Goal: Information Seeking & Learning: Learn about a topic

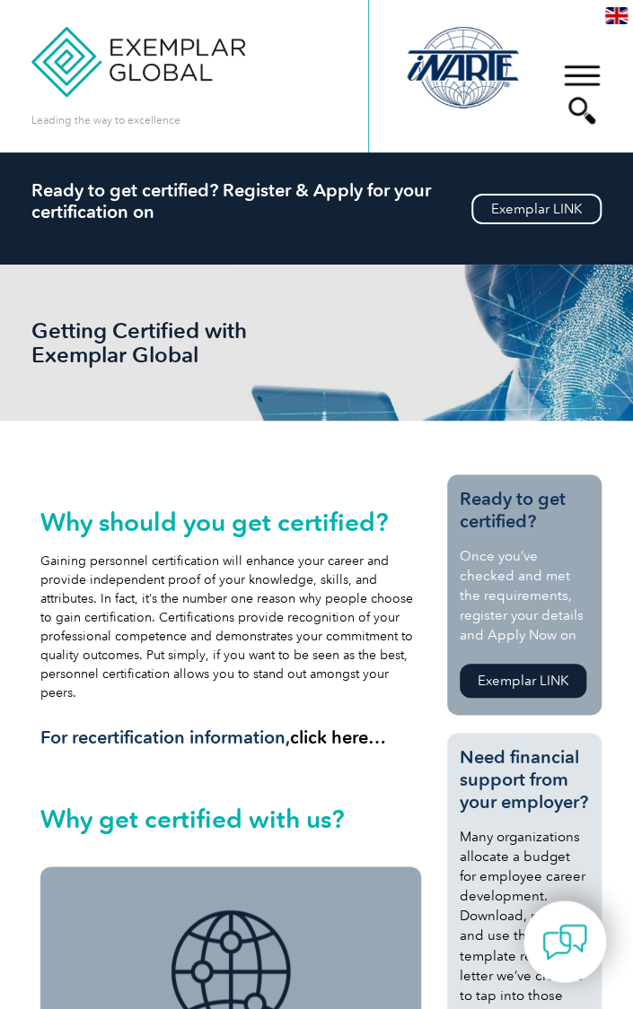
click at [550, 678] on link "Exemplar LINK" at bounding box center [522, 681] width 127 height 34
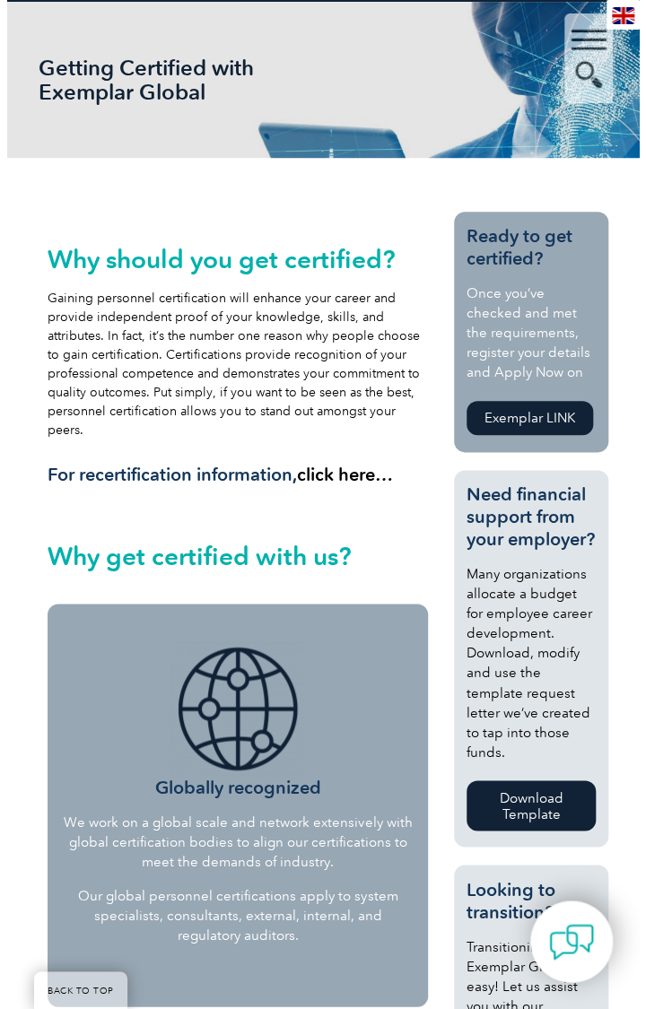
scroll to position [262, 0]
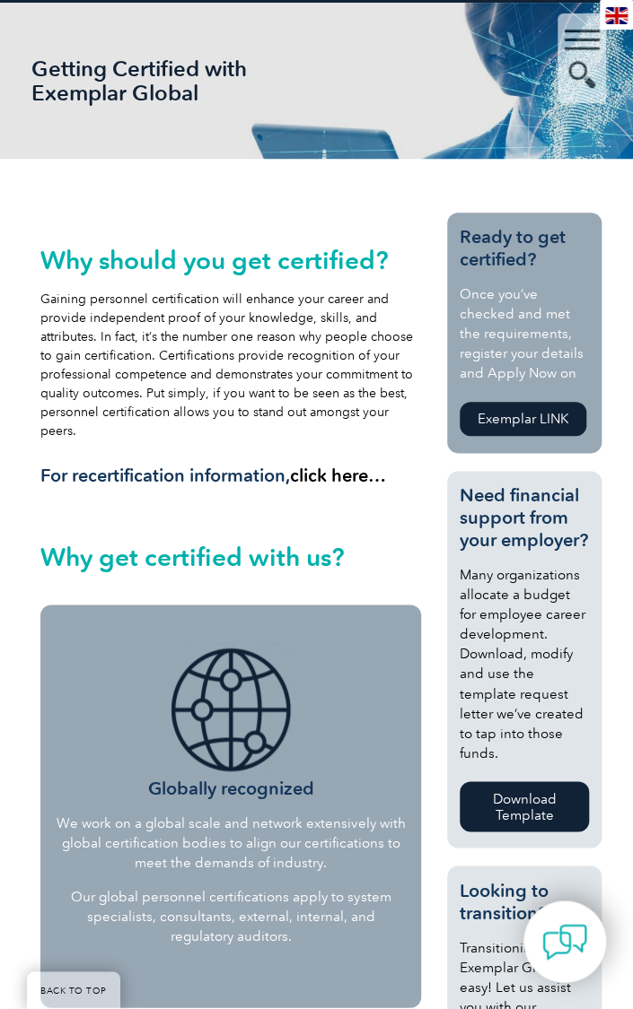
click at [529, 430] on link "Exemplar LINK" at bounding box center [522, 419] width 127 height 34
click at [594, 56] on div "▼" at bounding box center [581, 58] width 48 height 90
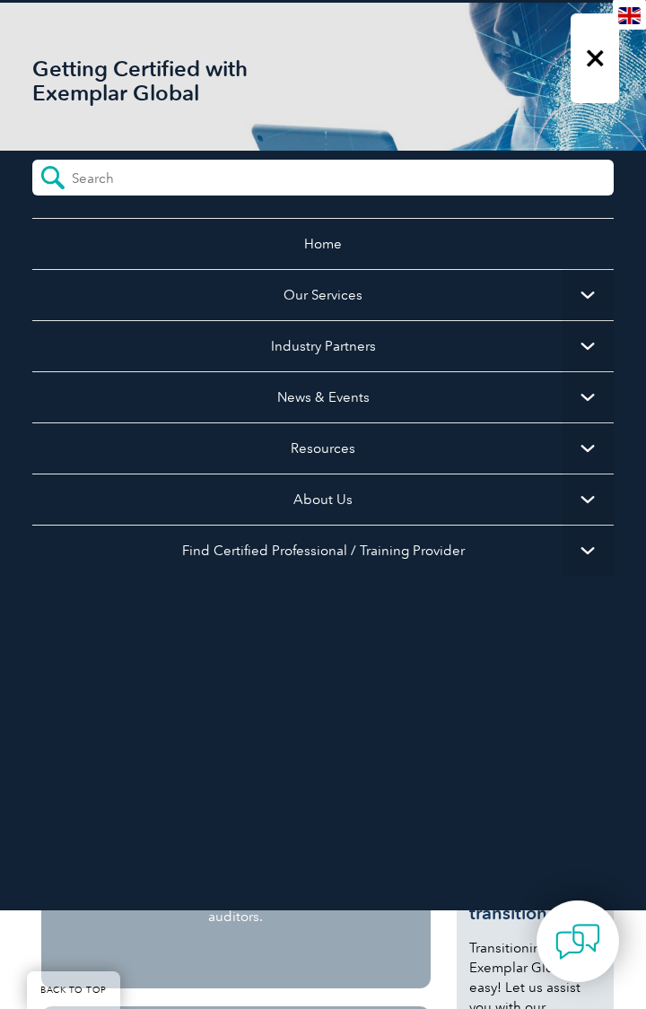
click at [567, 298] on span "▼" at bounding box center [588, 294] width 51 height 51
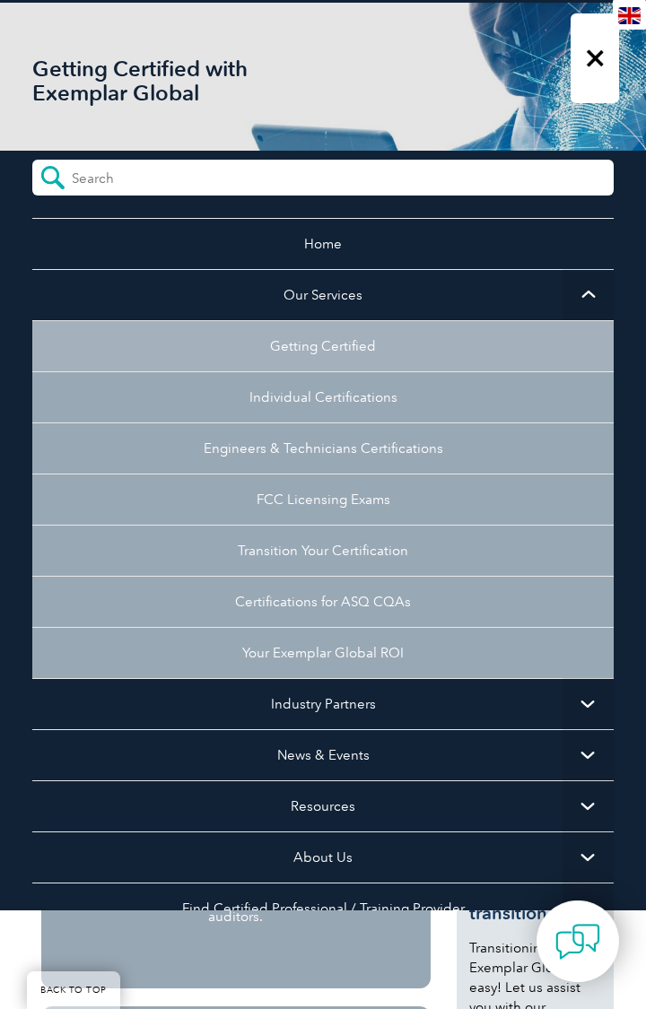
click at [92, 354] on link "Getting Certified" at bounding box center [322, 345] width 581 height 51
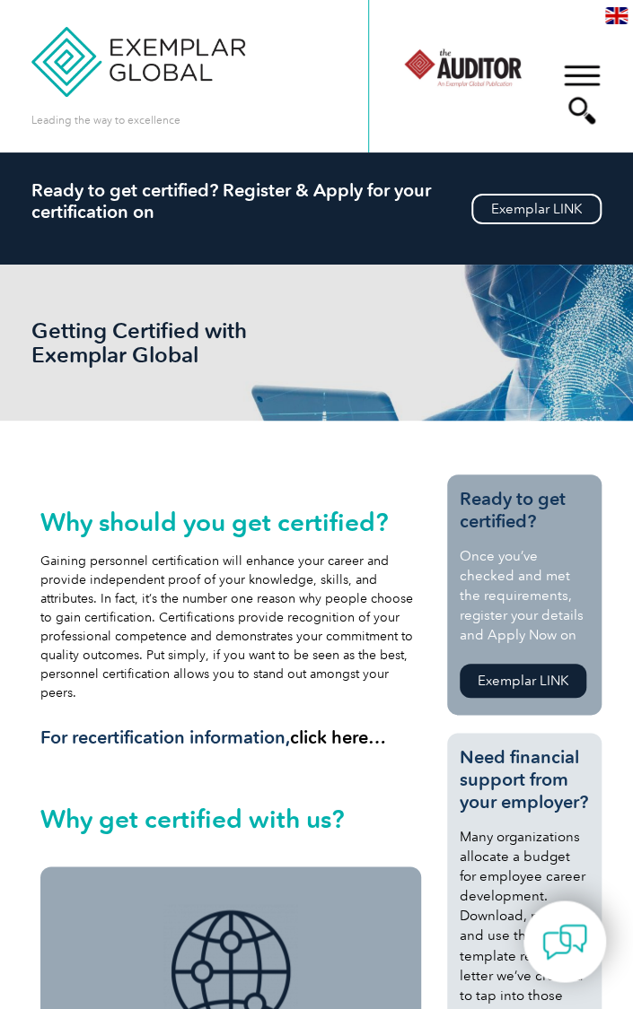
click at [588, 89] on div "▼" at bounding box center [581, 94] width 48 height 90
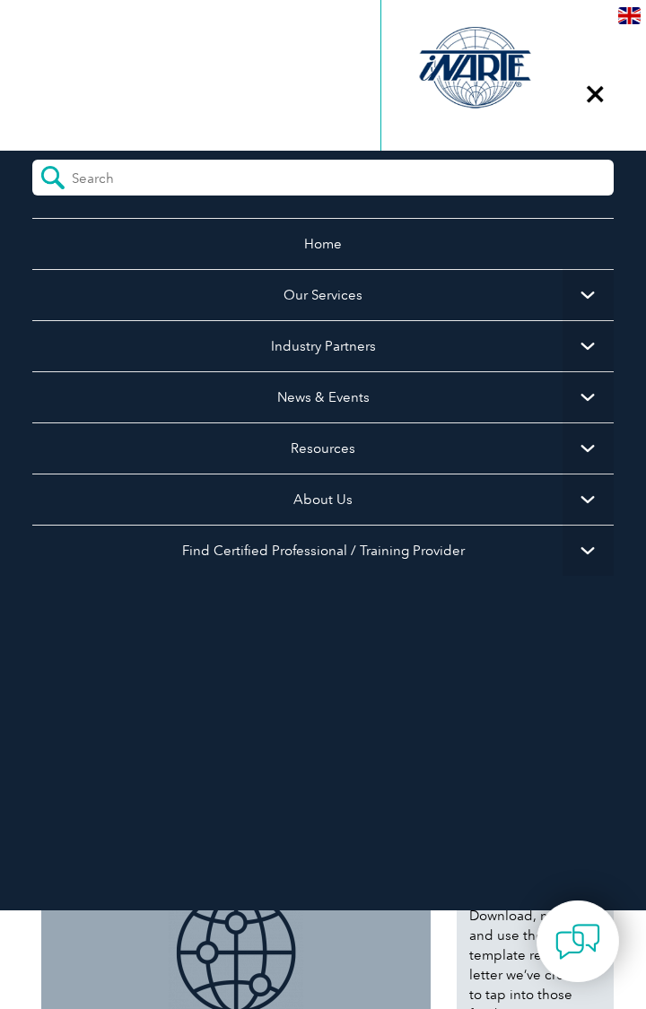
click at [573, 296] on span "▼" at bounding box center [588, 294] width 51 height 51
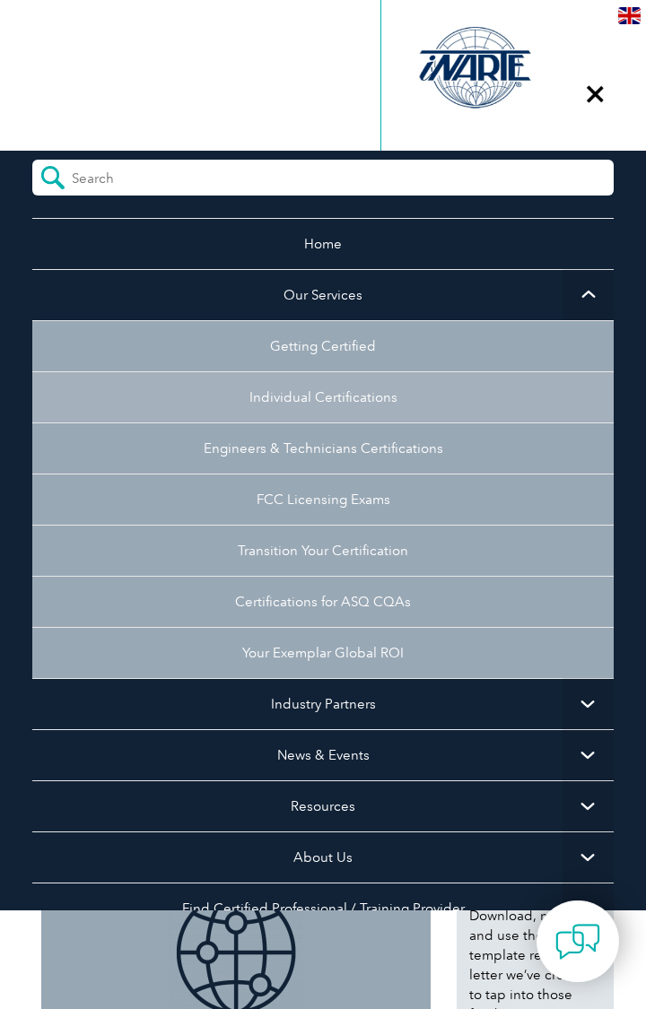
click at [395, 409] on link "Individual Certifications" at bounding box center [322, 396] width 581 height 51
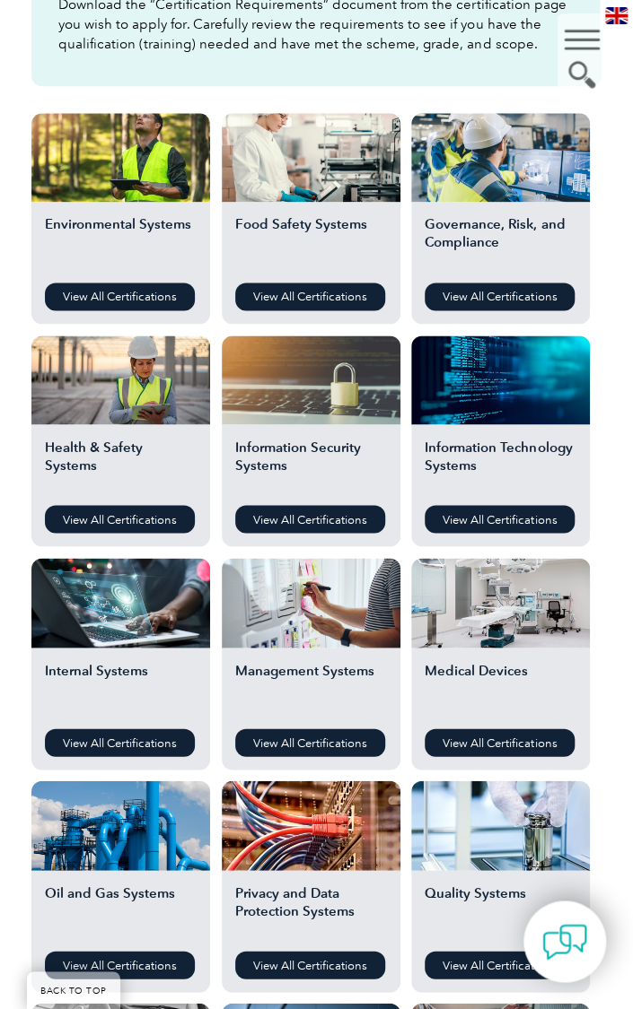
scroll to position [600, 0]
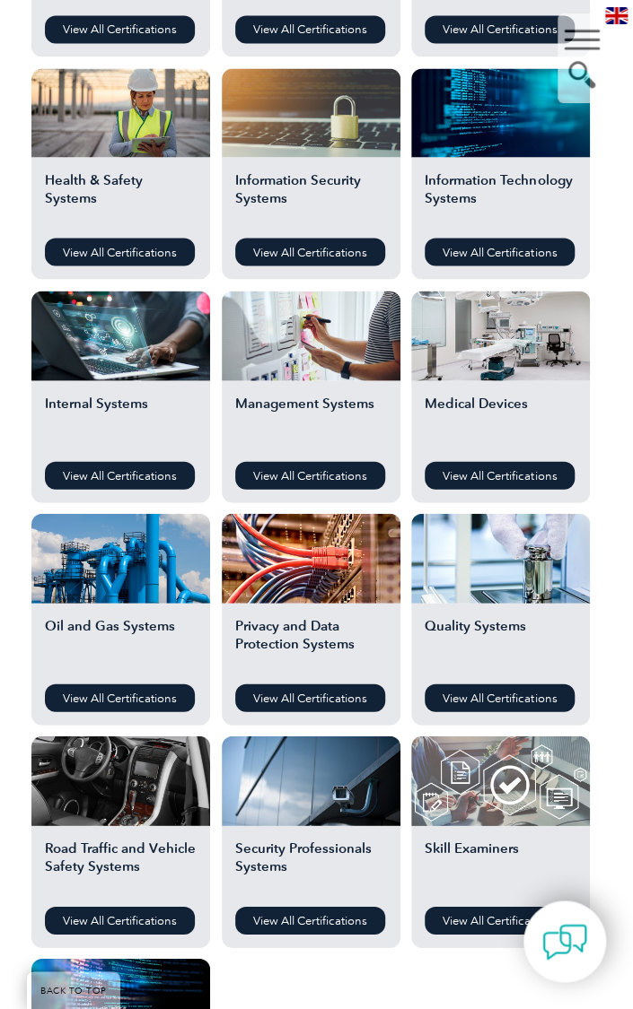
click at [564, 813] on div at bounding box center [500, 780] width 179 height 89
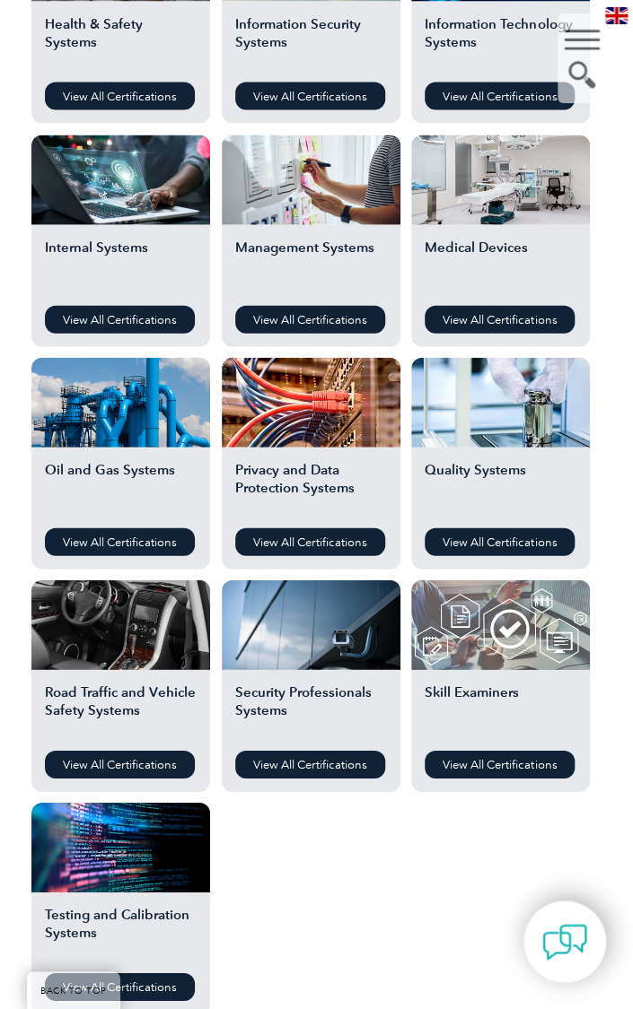
scroll to position [1015, 0]
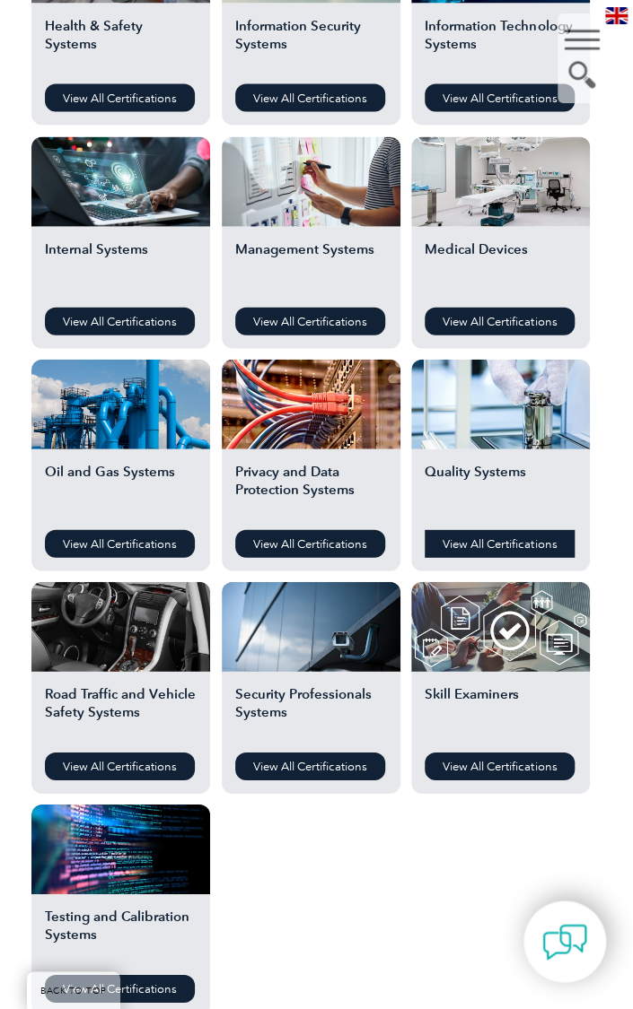
click at [532, 546] on link "View All Certifications" at bounding box center [499, 544] width 150 height 28
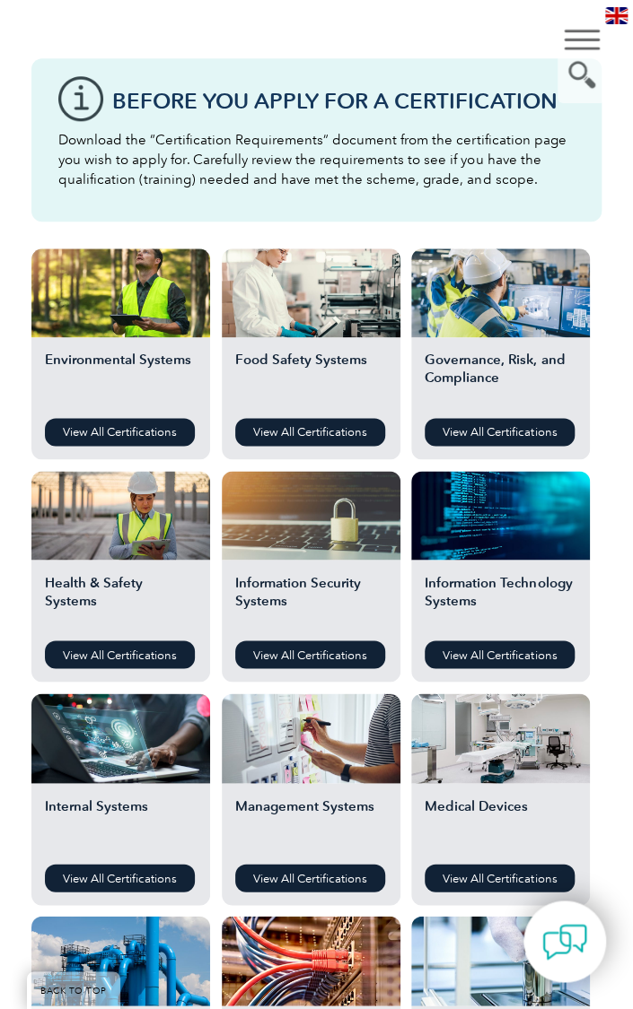
scroll to position [459, 0]
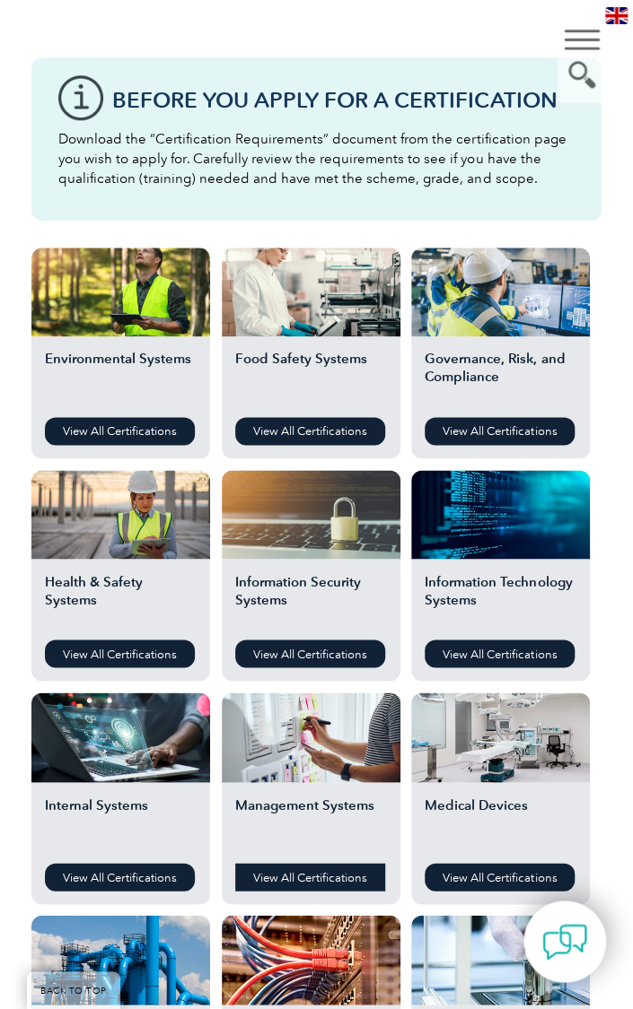
click at [345, 879] on link "View All Certifications" at bounding box center [310, 877] width 150 height 28
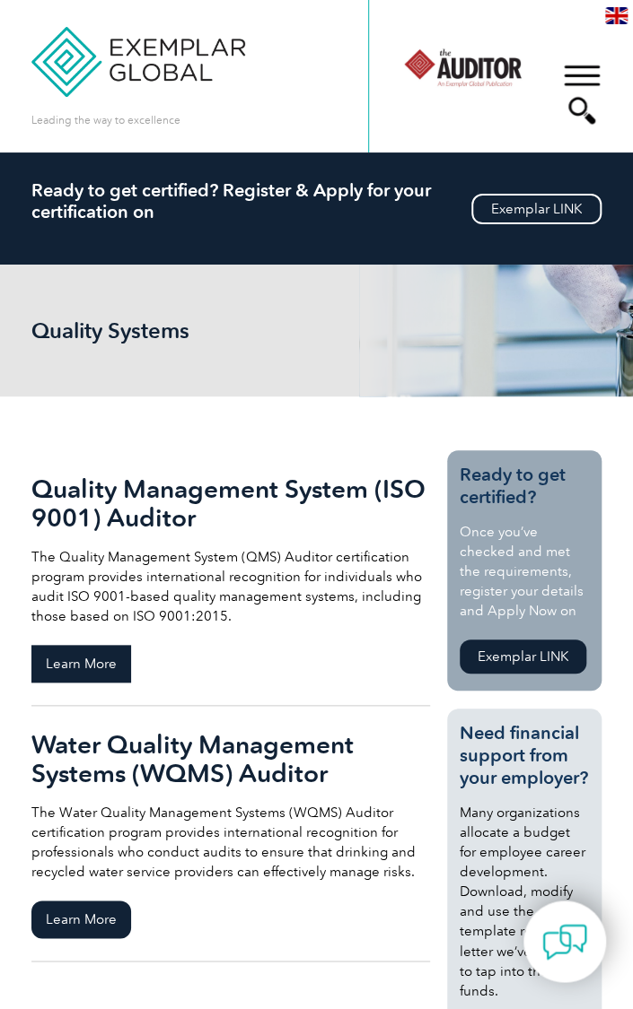
click at [85, 663] on span "Learn More" at bounding box center [81, 664] width 100 height 38
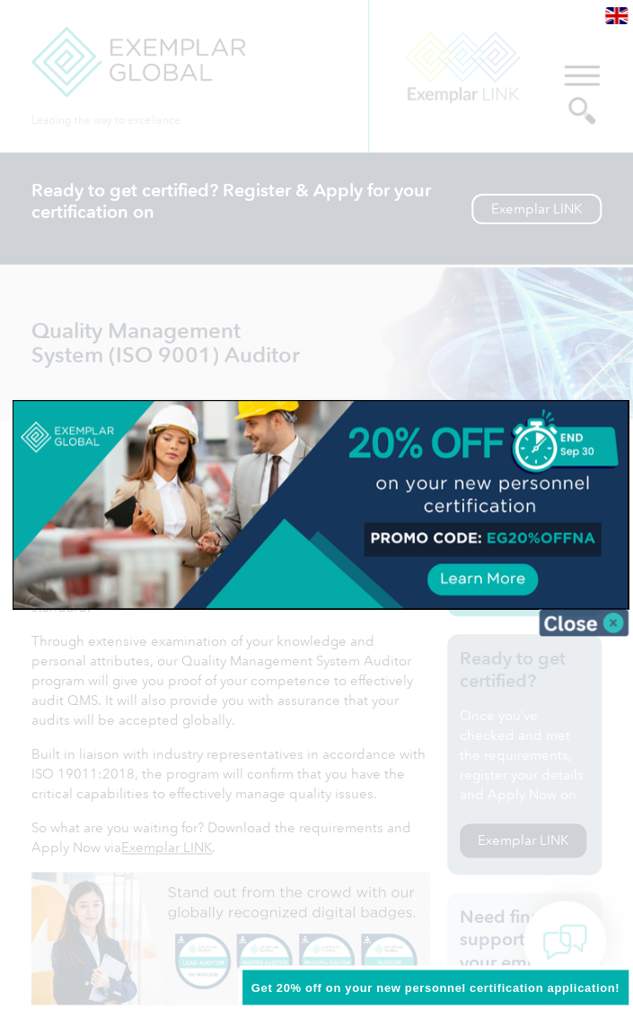
click at [603, 623] on img at bounding box center [583, 622] width 90 height 27
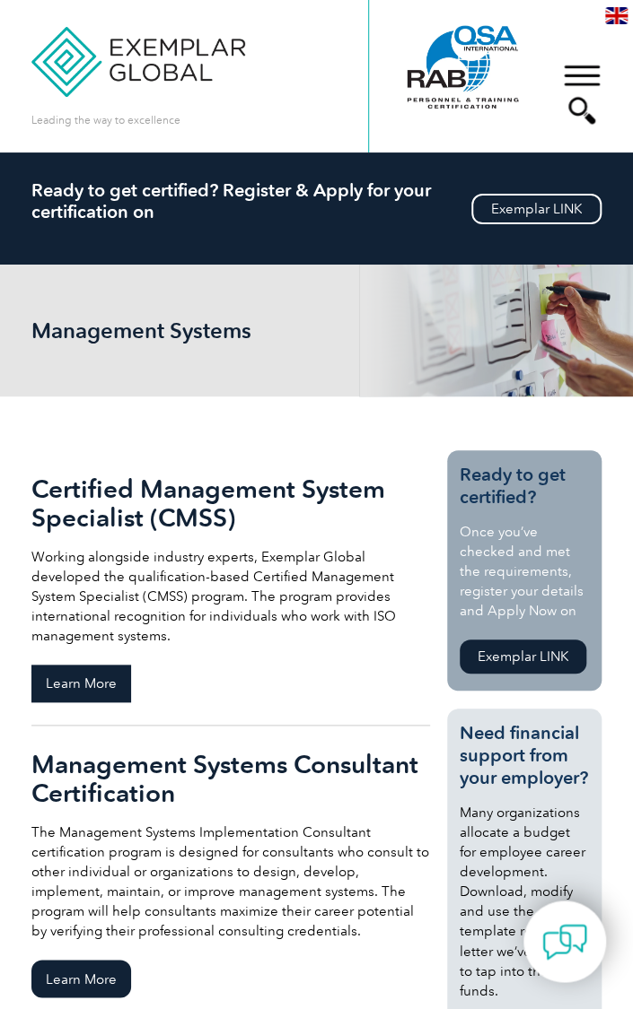
click at [71, 687] on span "Learn More" at bounding box center [81, 684] width 100 height 38
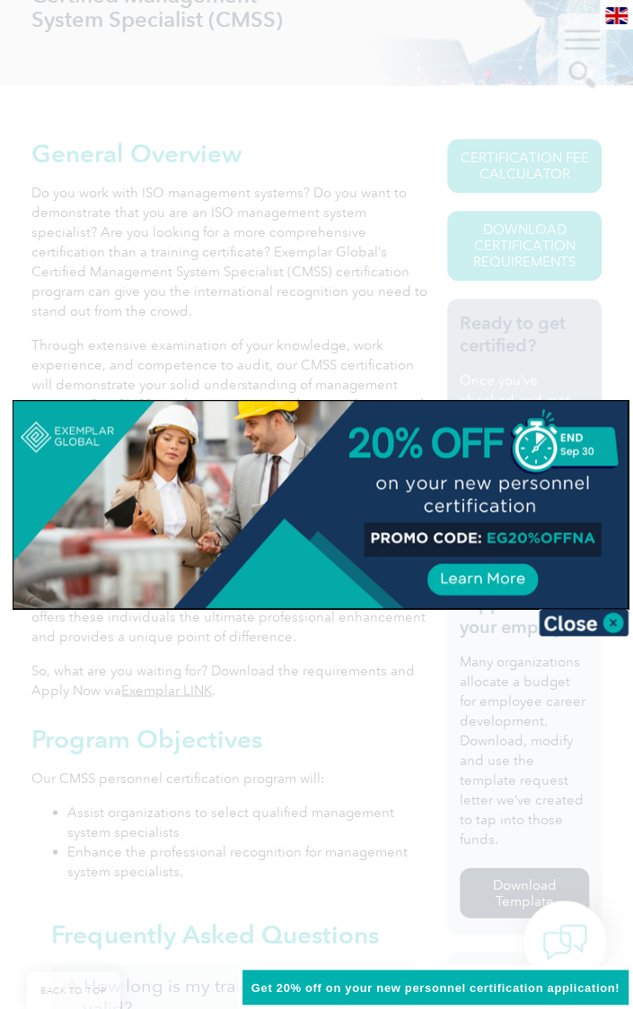
scroll to position [337, 0]
click at [579, 638] on div at bounding box center [316, 504] width 633 height 1009
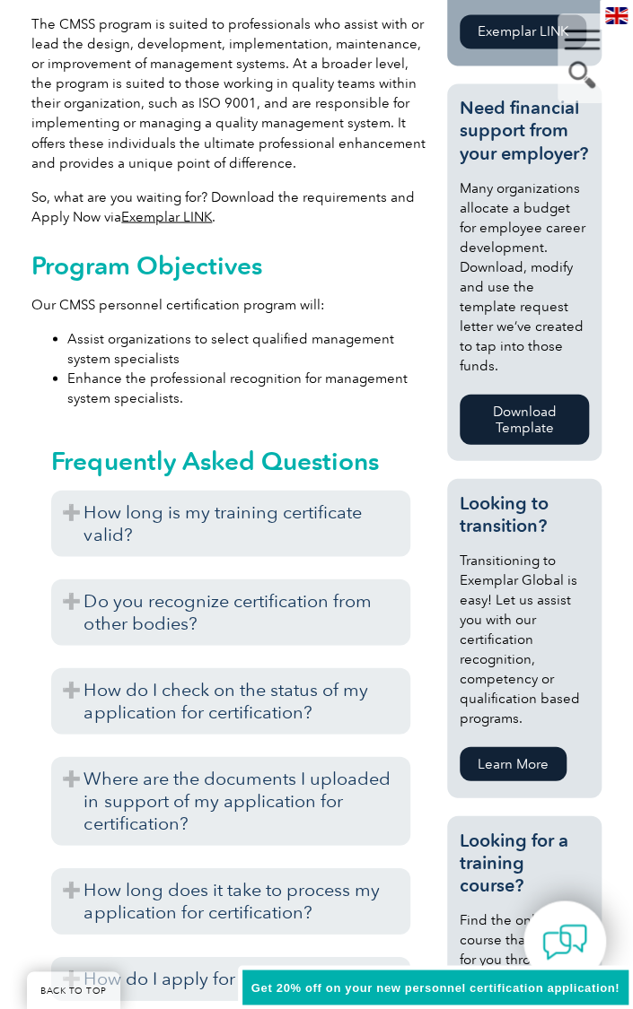
scroll to position [808, 0]
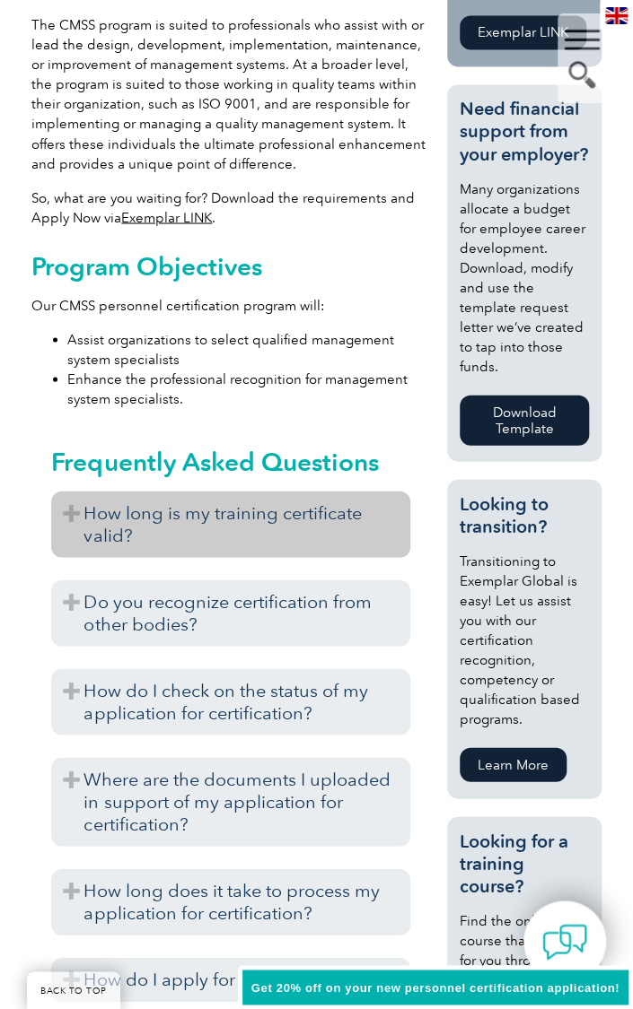
click at [59, 492] on h3 "How long is my training certificate valid?" at bounding box center [230, 524] width 359 height 66
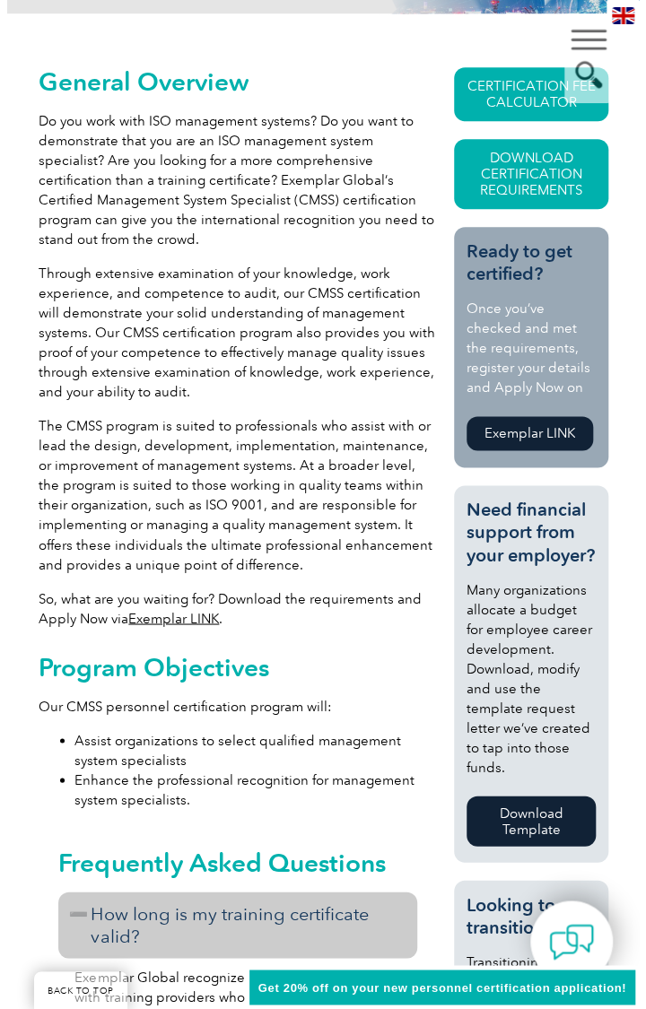
scroll to position [0, 0]
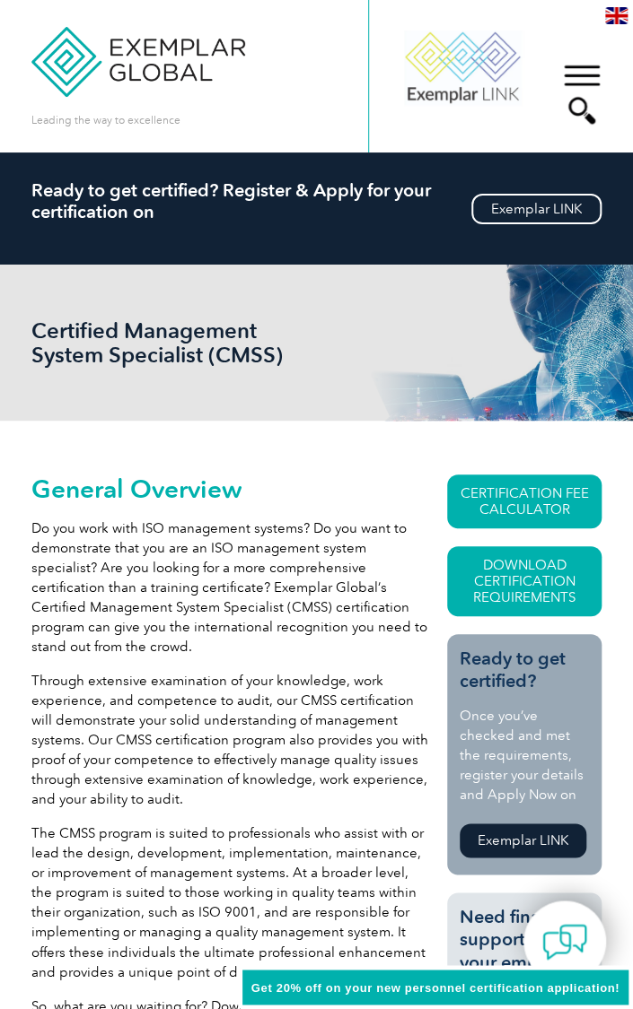
click at [578, 122] on div "▼" at bounding box center [581, 94] width 48 height 90
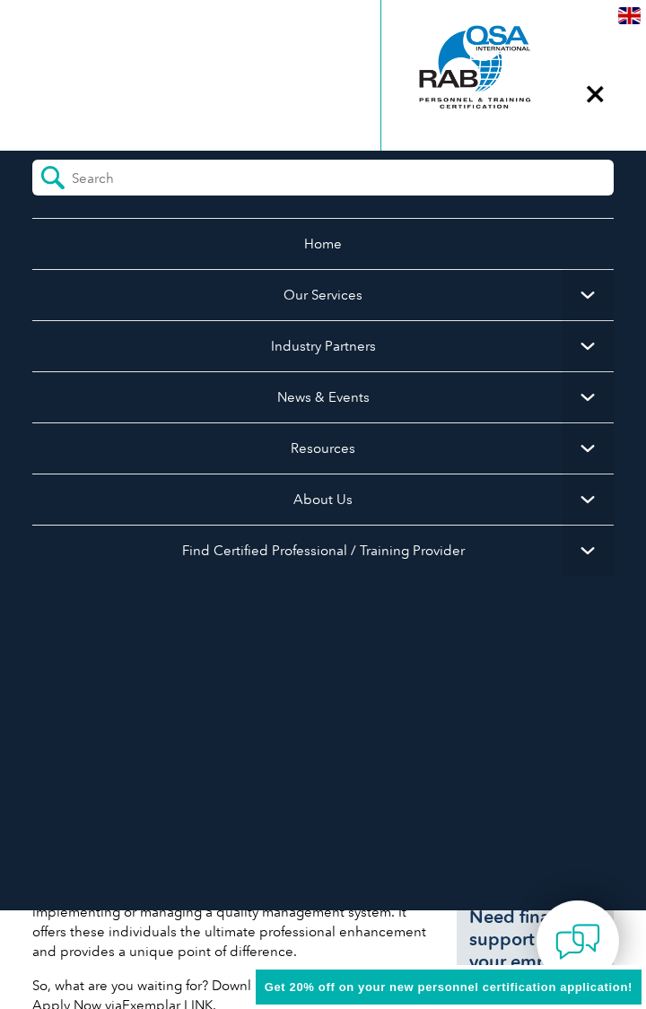
click at [443, 186] on form at bounding box center [322, 178] width 581 height 36
click at [366, 178] on form at bounding box center [322, 178] width 581 height 36
click at [350, 179] on form at bounding box center [322, 178] width 581 height 36
click at [365, 176] on form at bounding box center [322, 178] width 581 height 36
click at [366, 178] on form at bounding box center [322, 178] width 581 height 36
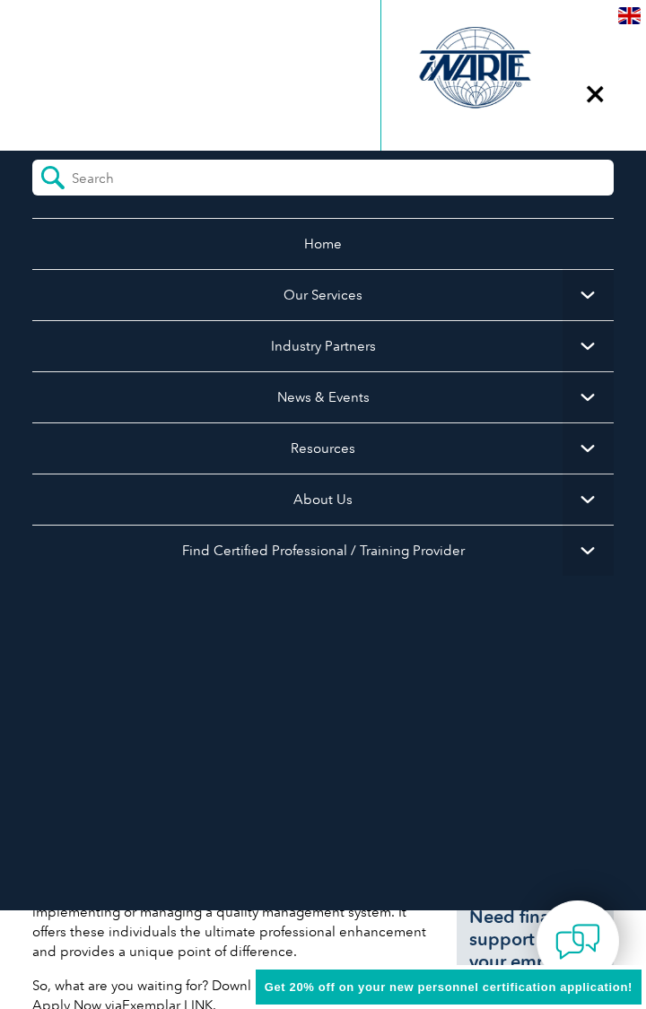
click at [350, 179] on form at bounding box center [322, 178] width 581 height 36
click at [109, 201] on div "Home Our Services Getting Certified Individual Certifications Engineers & Techn…" at bounding box center [322, 408] width 581 height 515
click at [89, 180] on input "search" at bounding box center [152, 173] width 160 height 27
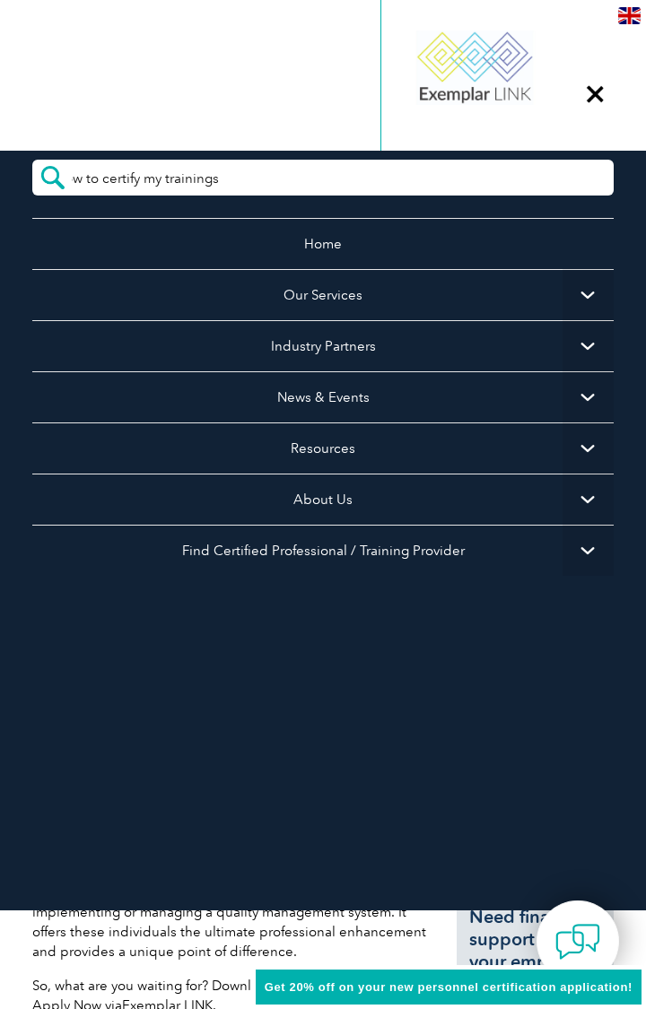
scroll to position [0, 25]
type input "how to certify my trainings"
click at [32, 160] on input "submit" at bounding box center [51, 178] width 39 height 36
